Goal: Task Accomplishment & Management: Manage account settings

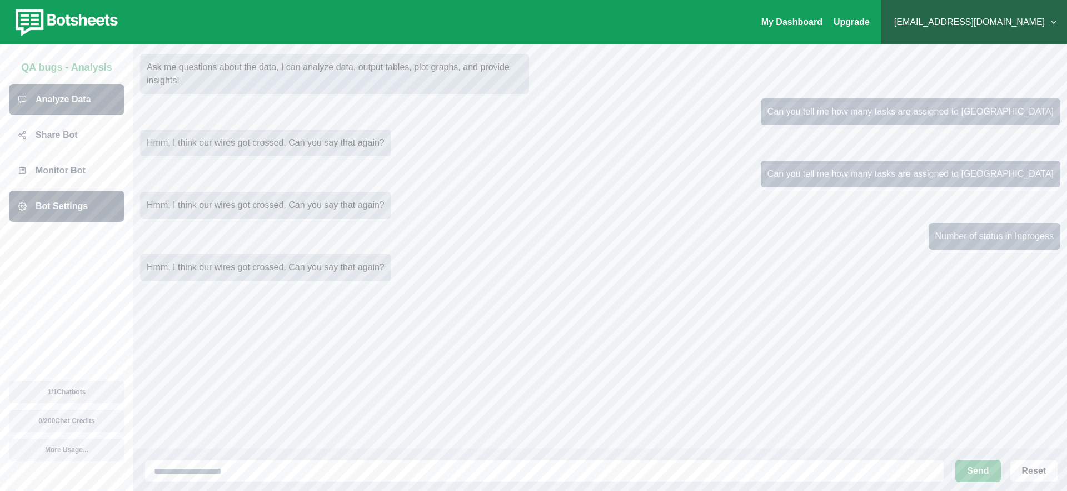
click at [72, 204] on p "Bot Settings" at bounding box center [62, 205] width 52 height 13
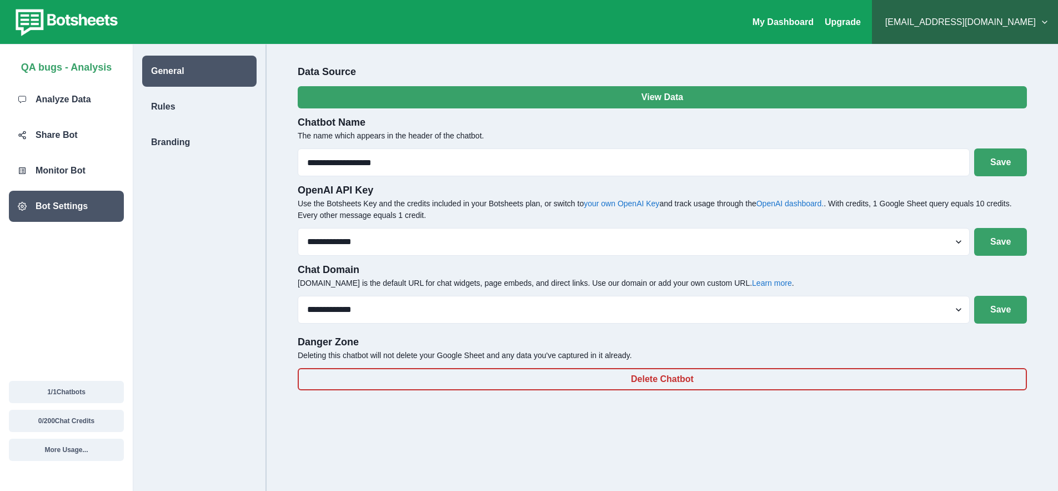
drag, startPoint x: 378, startPoint y: 237, endPoint x: 275, endPoint y: 277, distance: 110.5
click at [275, 277] on div "**********" at bounding box center [663, 276] width 792 height 464
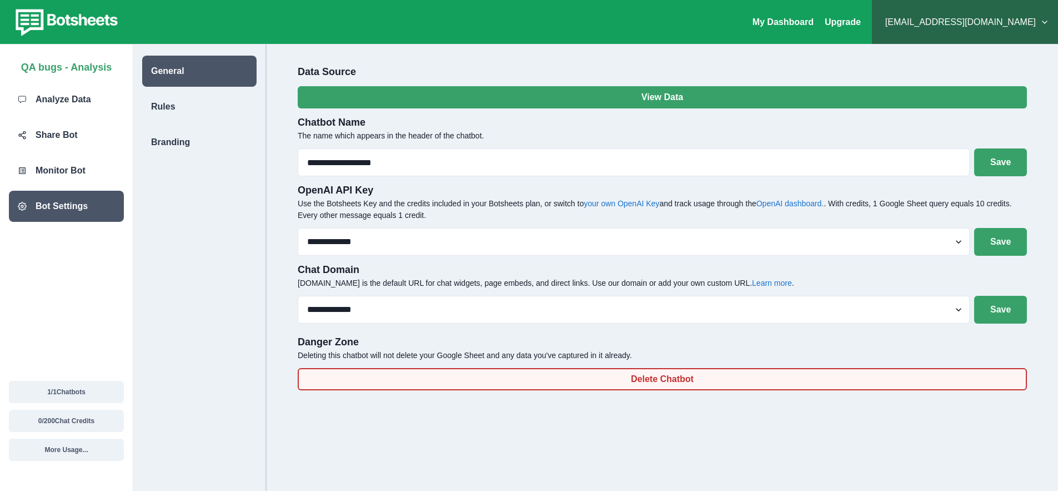
click at [573, 373] on button "Delete Chatbot" at bounding box center [662, 379] width 729 height 22
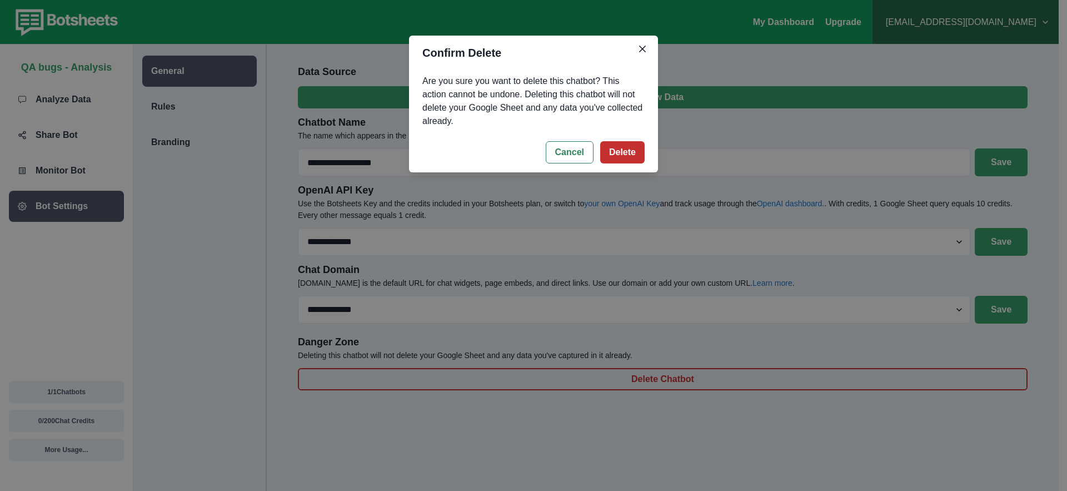
click at [638, 156] on button "Delete" at bounding box center [622, 152] width 44 height 22
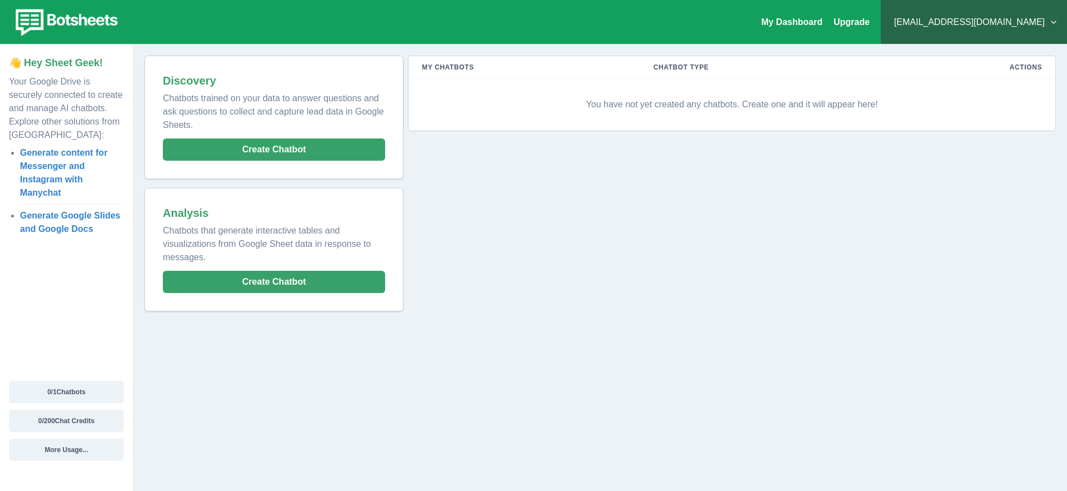
click at [1010, 29] on button "[EMAIL_ADDRESS][DOMAIN_NAME]" at bounding box center [973, 22] width 168 height 22
click at [936, 149] on button "Sign out" at bounding box center [982, 142] width 123 height 20
